Goal: Transaction & Acquisition: Download file/media

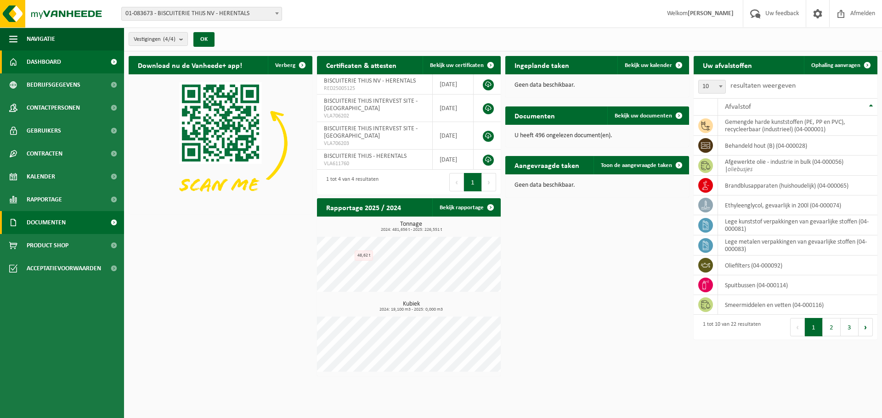
click at [59, 222] on span "Documenten" at bounding box center [46, 222] width 39 height 23
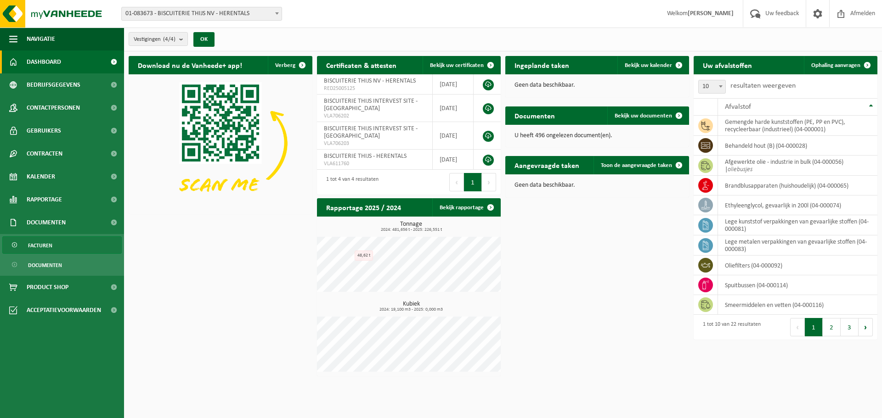
click at [37, 245] on span "Facturen" at bounding box center [40, 245] width 24 height 17
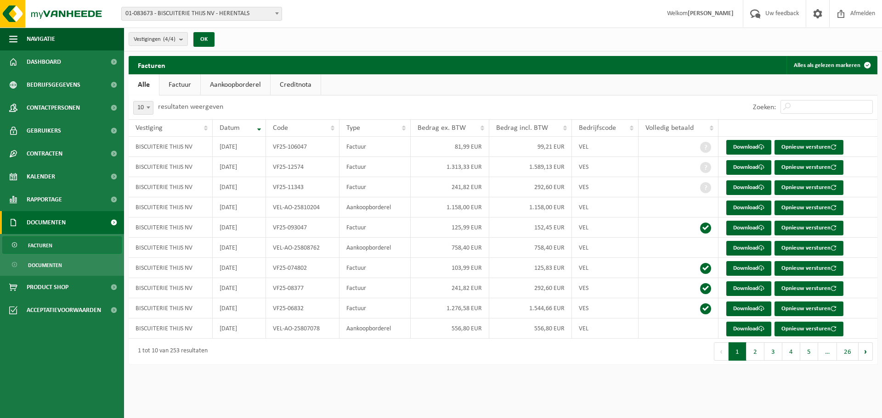
click at [150, 109] on span at bounding box center [148, 108] width 9 height 12
select select "100"
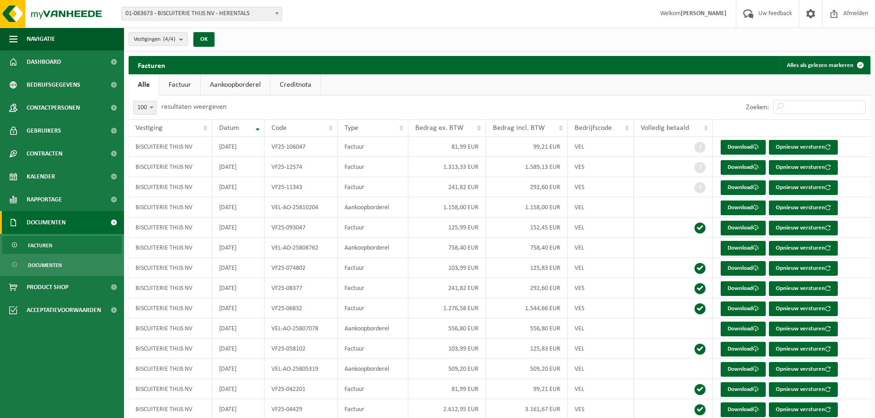
click at [178, 81] on link "Factuur" at bounding box center [179, 84] width 41 height 21
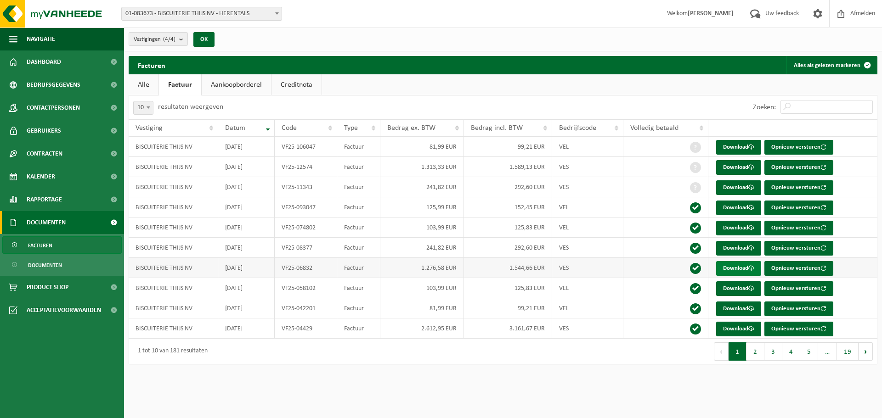
click at [734, 264] on link "Download" at bounding box center [738, 268] width 45 height 15
click at [164, 329] on td "BISCUITERIE THIJS NV" at bounding box center [174, 329] width 90 height 20
click at [741, 326] on link "Download" at bounding box center [738, 329] width 45 height 15
click at [761, 355] on button "2" at bounding box center [755, 352] width 18 height 18
click at [280, 231] on td "VF24-20042" at bounding box center [306, 228] width 62 height 20
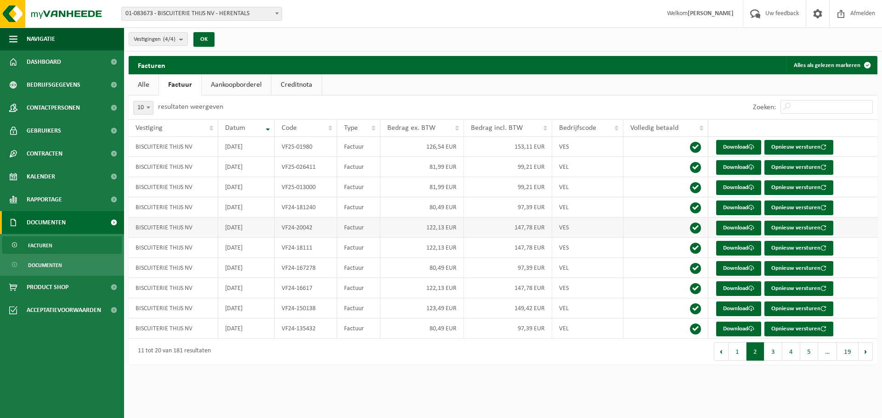
click at [171, 225] on td "BISCUITERIE THIJS NV" at bounding box center [174, 228] width 90 height 20
click at [322, 228] on td "VF24-20042" at bounding box center [306, 228] width 62 height 20
click at [732, 227] on link "Download" at bounding box center [738, 228] width 45 height 15
click at [181, 147] on td "BISCUITERIE THIJS NV" at bounding box center [174, 147] width 90 height 20
click at [733, 144] on link "Download" at bounding box center [738, 147] width 45 height 15
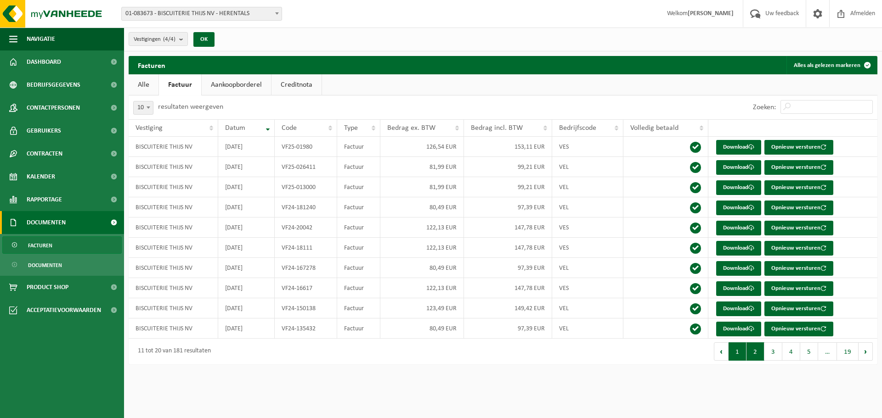
click at [741, 350] on button "1" at bounding box center [737, 352] width 18 height 18
click at [170, 329] on td "BISCUITERIE THIJS NV" at bounding box center [174, 329] width 90 height 20
click at [747, 327] on link "Download" at bounding box center [738, 329] width 45 height 15
click at [755, 356] on button "2" at bounding box center [755, 352] width 18 height 18
click at [164, 146] on td "BISCUITERIE THIJS NV" at bounding box center [174, 147] width 90 height 20
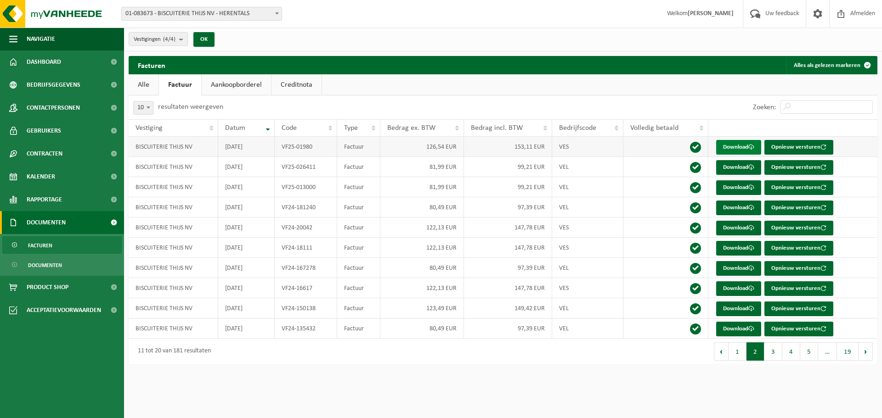
click at [724, 143] on link "Download" at bounding box center [738, 147] width 45 height 15
click at [745, 144] on link "Download" at bounding box center [738, 147] width 45 height 15
click at [742, 164] on link "Download" at bounding box center [738, 167] width 45 height 15
click at [729, 188] on link "Download" at bounding box center [738, 188] width 45 height 15
click at [176, 227] on td "BISCUITERIE THIJS NV" at bounding box center [174, 228] width 90 height 20
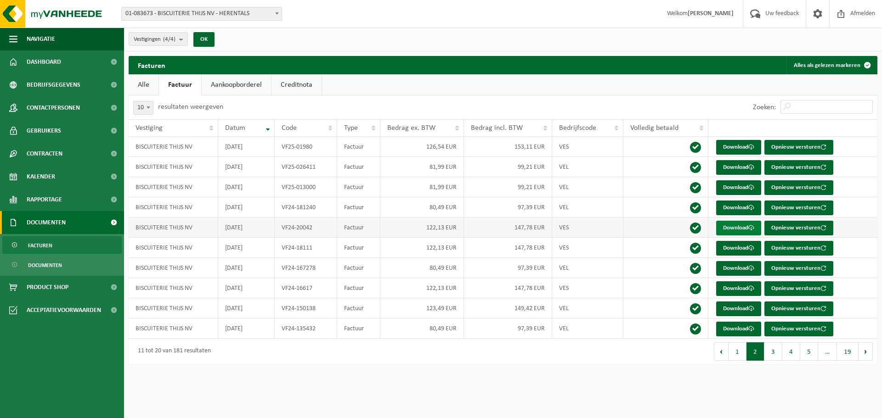
click at [730, 227] on link "Download" at bounding box center [738, 228] width 45 height 15
click at [164, 249] on td "BISCUITERIE THIJS NV" at bounding box center [174, 248] width 90 height 20
click at [175, 225] on td "BISCUITERIE THIJS NV" at bounding box center [174, 228] width 90 height 20
click at [734, 224] on link "Download" at bounding box center [738, 228] width 45 height 15
click at [428, 250] on td "122,13 EUR" at bounding box center [422, 248] width 84 height 20
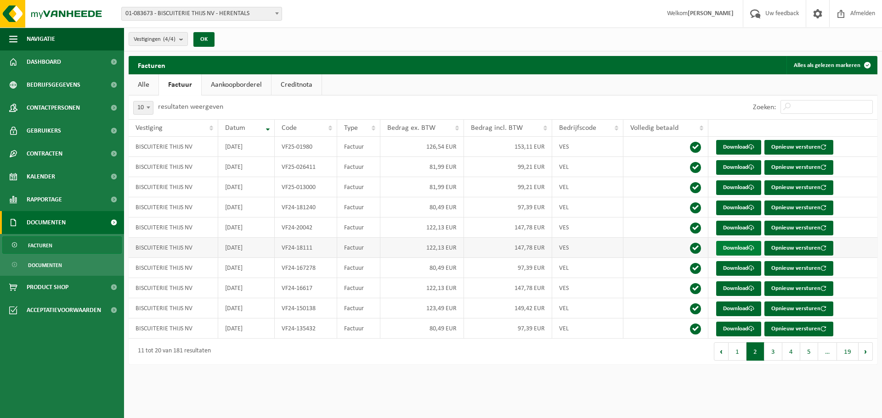
click at [737, 247] on link "Download" at bounding box center [738, 248] width 45 height 15
click at [739, 352] on button "1" at bounding box center [737, 352] width 18 height 18
click at [159, 327] on td "BISCUITERIE THIJS NV" at bounding box center [174, 329] width 90 height 20
click at [743, 328] on link "Download" at bounding box center [738, 329] width 45 height 15
click at [173, 310] on td "BISCUITERIE THIJS NV" at bounding box center [174, 309] width 90 height 20
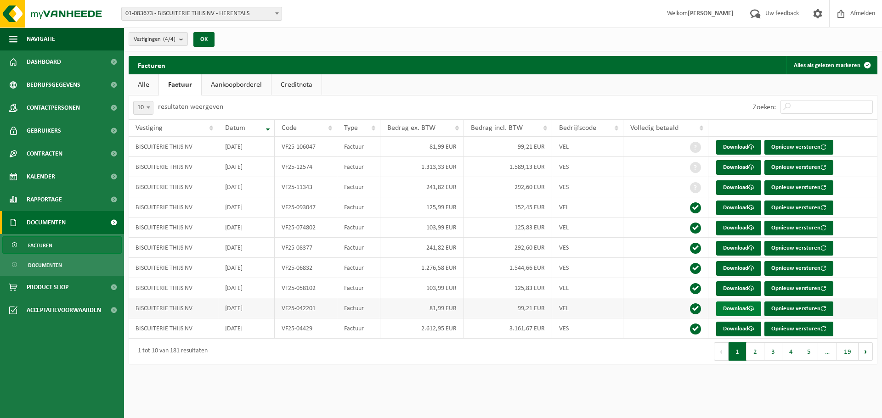
click at [744, 307] on link "Download" at bounding box center [738, 309] width 45 height 15
click at [186, 285] on td "BISCUITERIE THIJS NV" at bounding box center [174, 288] width 90 height 20
click at [737, 289] on link "Download" at bounding box center [738, 289] width 45 height 15
click at [180, 266] on td "BISCUITERIE THIJS NV" at bounding box center [174, 268] width 90 height 20
click at [744, 264] on link "Download" at bounding box center [738, 268] width 45 height 15
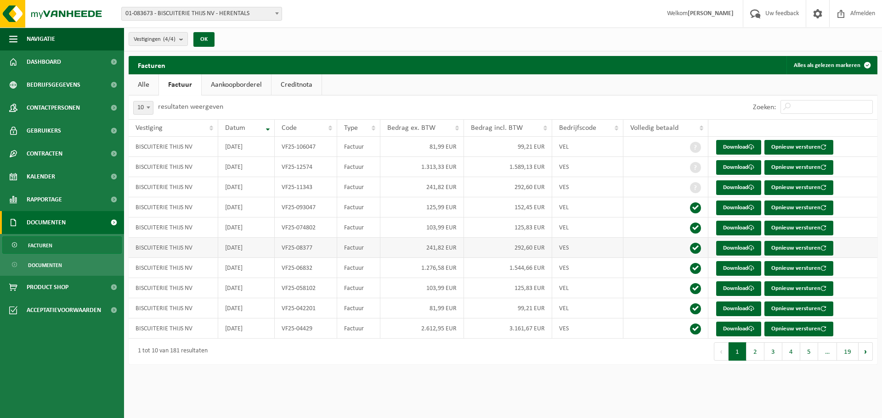
click at [195, 244] on td "BISCUITERIE THIJS NV" at bounding box center [174, 248] width 90 height 20
click at [734, 244] on link "Download" at bounding box center [738, 248] width 45 height 15
click at [181, 225] on td "BISCUITERIE THIJS NV" at bounding box center [174, 228] width 90 height 20
click at [737, 228] on link "Download" at bounding box center [738, 228] width 45 height 15
click at [171, 205] on td "BISCUITERIE THIJS NV" at bounding box center [174, 208] width 90 height 20
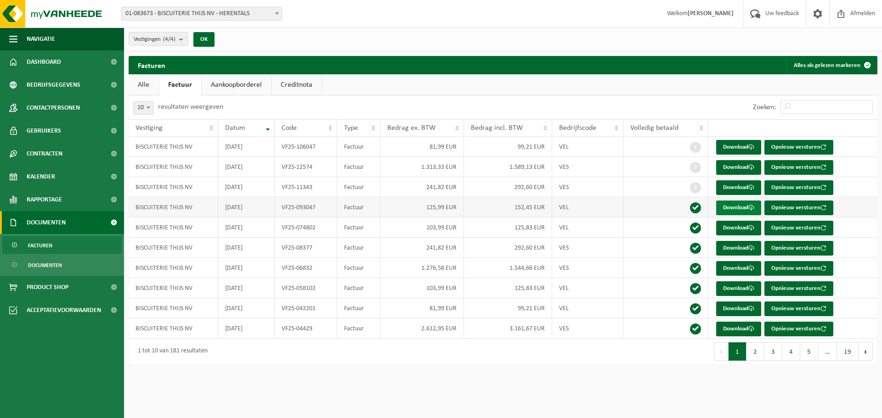
click at [745, 208] on link "Download" at bounding box center [738, 208] width 45 height 15
click at [191, 187] on td "BISCUITERIE THIJS NV" at bounding box center [174, 187] width 90 height 20
click at [728, 186] on link "Download" at bounding box center [738, 188] width 45 height 15
click at [181, 165] on td "BISCUITERIE THIJS NV" at bounding box center [174, 167] width 90 height 20
click at [729, 164] on link "Download" at bounding box center [738, 167] width 45 height 15
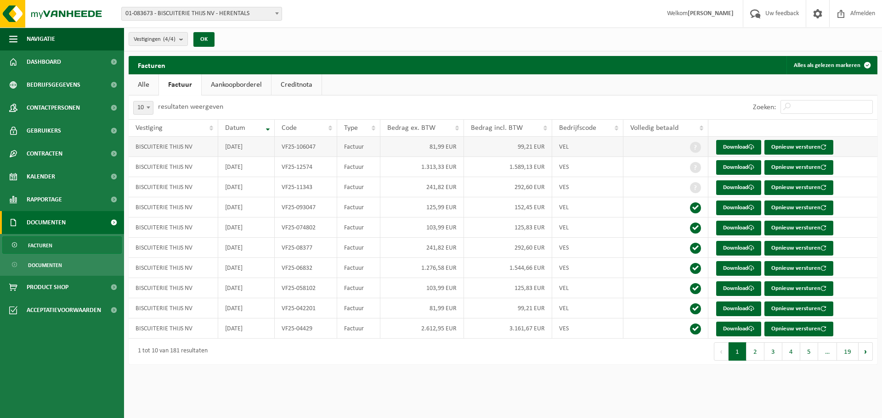
click at [172, 144] on td "BISCUITERIE THIJS NV" at bounding box center [174, 147] width 90 height 20
click at [339, 148] on td "Factuur" at bounding box center [358, 147] width 43 height 20
click at [745, 146] on link "Download" at bounding box center [738, 147] width 45 height 15
